Goal: Transaction & Acquisition: Book appointment/travel/reservation

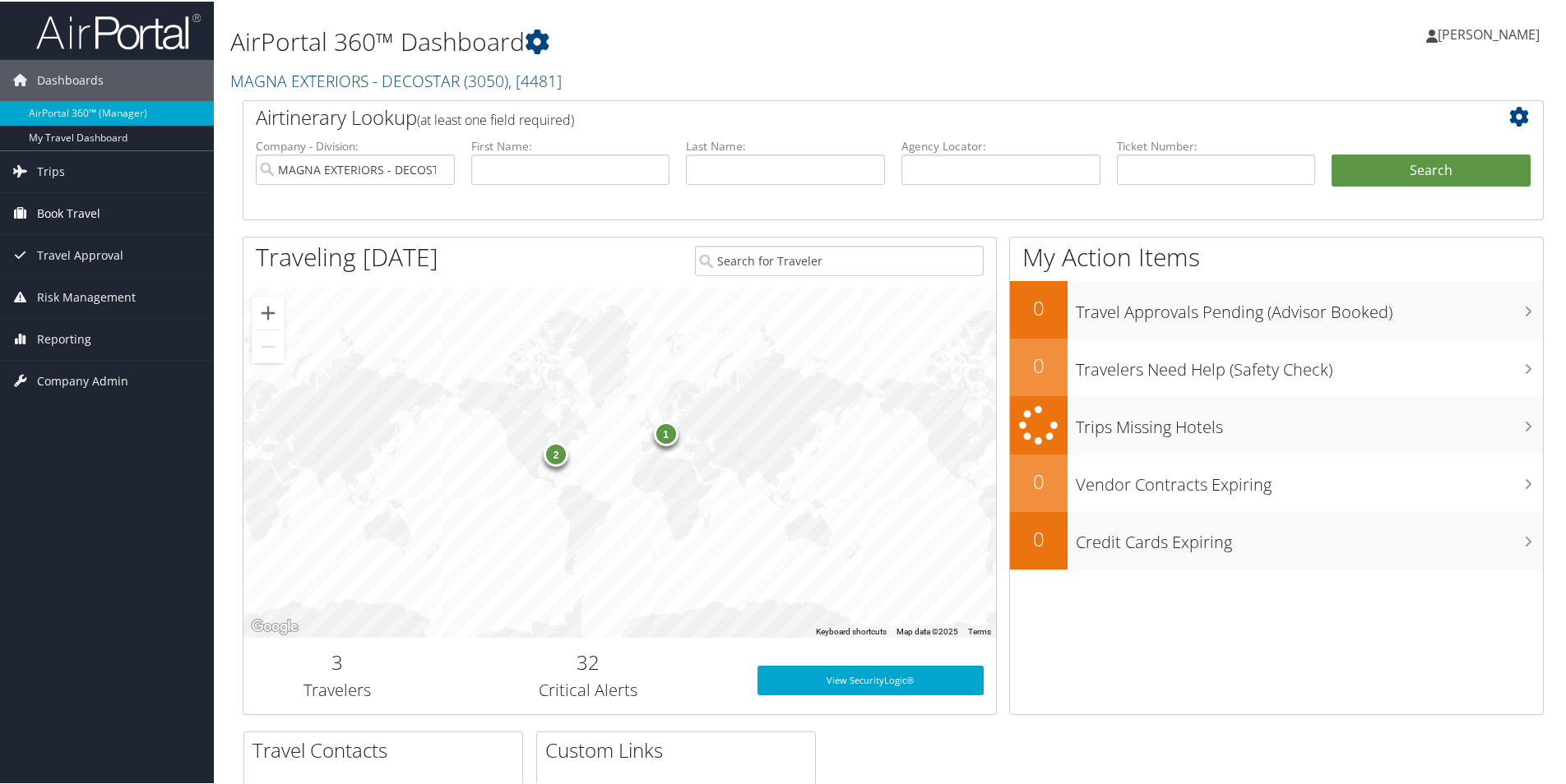
click at [87, 216] on span "Book Travel" at bounding box center [68, 212] width 63 height 41
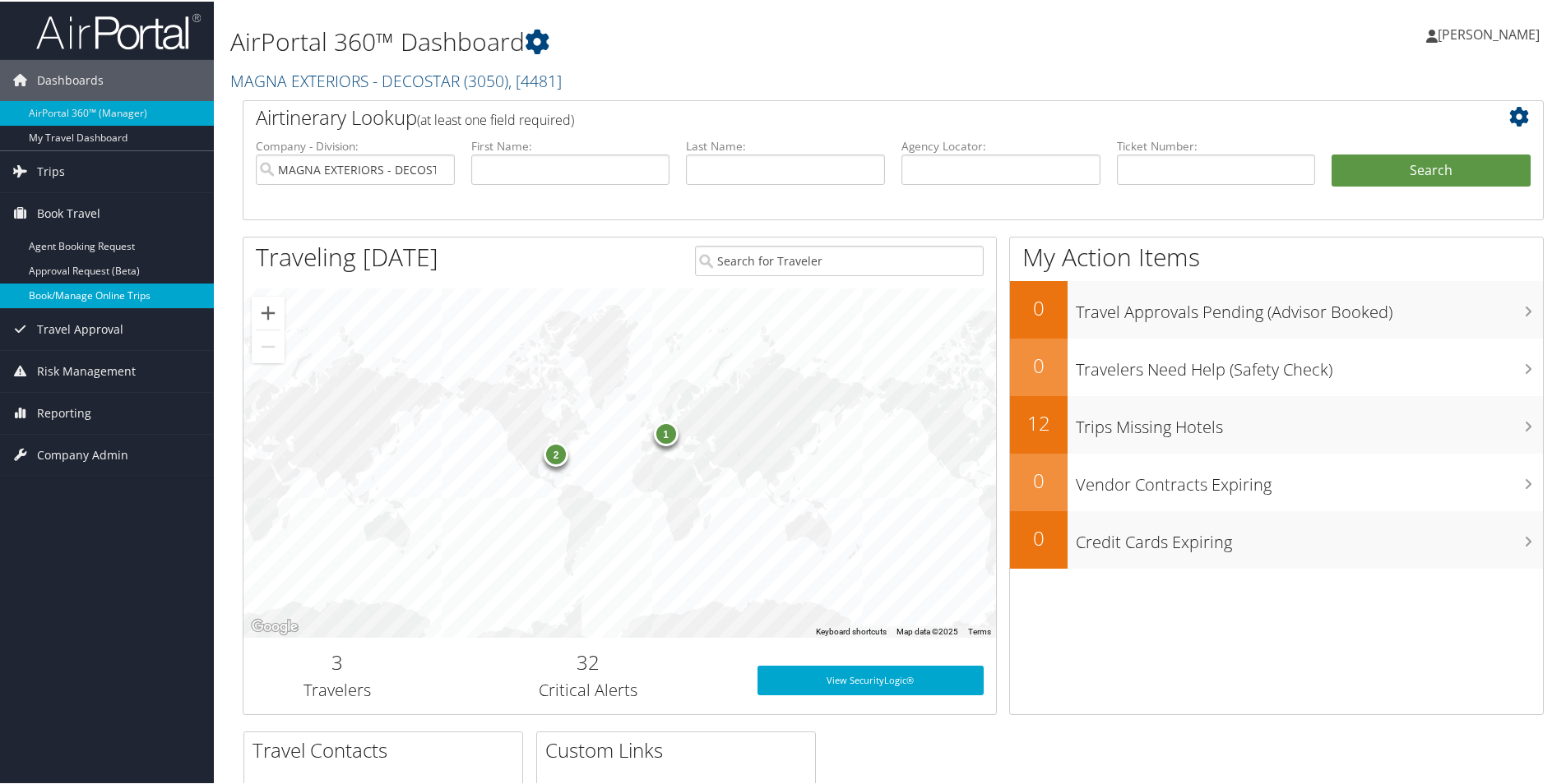
click at [98, 291] on link "Book/Manage Online Trips" at bounding box center [107, 294] width 214 height 24
